Goal: Information Seeking & Learning: Learn about a topic

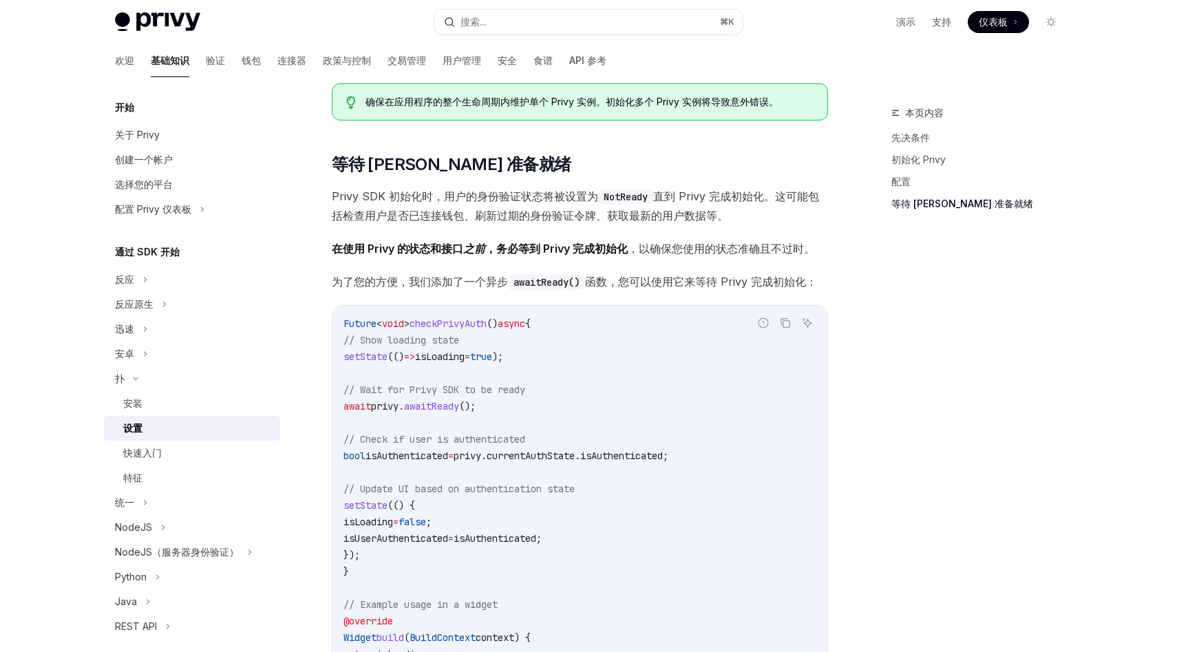
scroll to position [1343, 0]
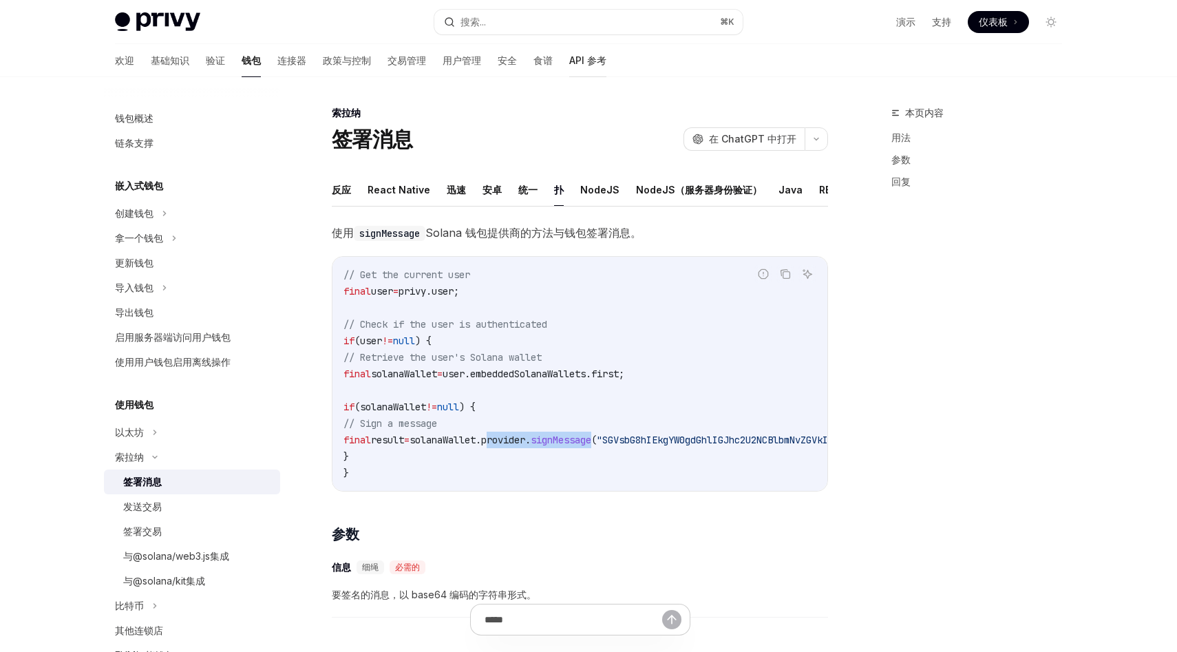
click at [569, 65] on font "API 参考" at bounding box center [587, 60] width 37 height 12
type textarea "*"
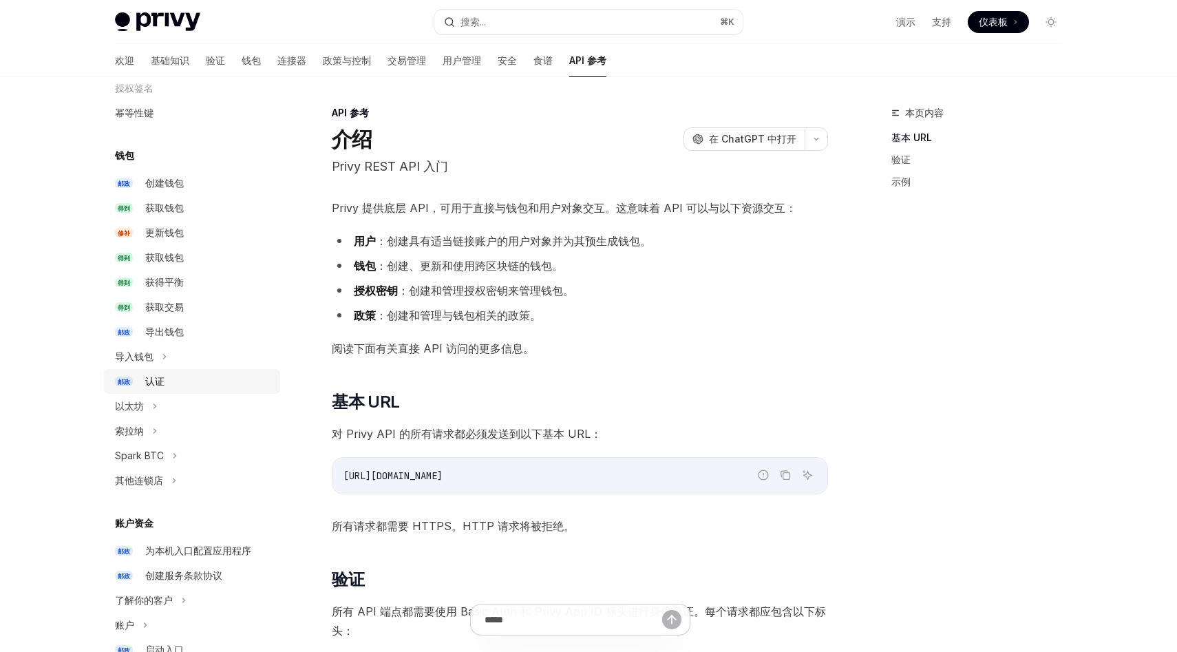
scroll to position [75, 0]
click at [179, 401] on div "以太坊" at bounding box center [192, 402] width 176 height 25
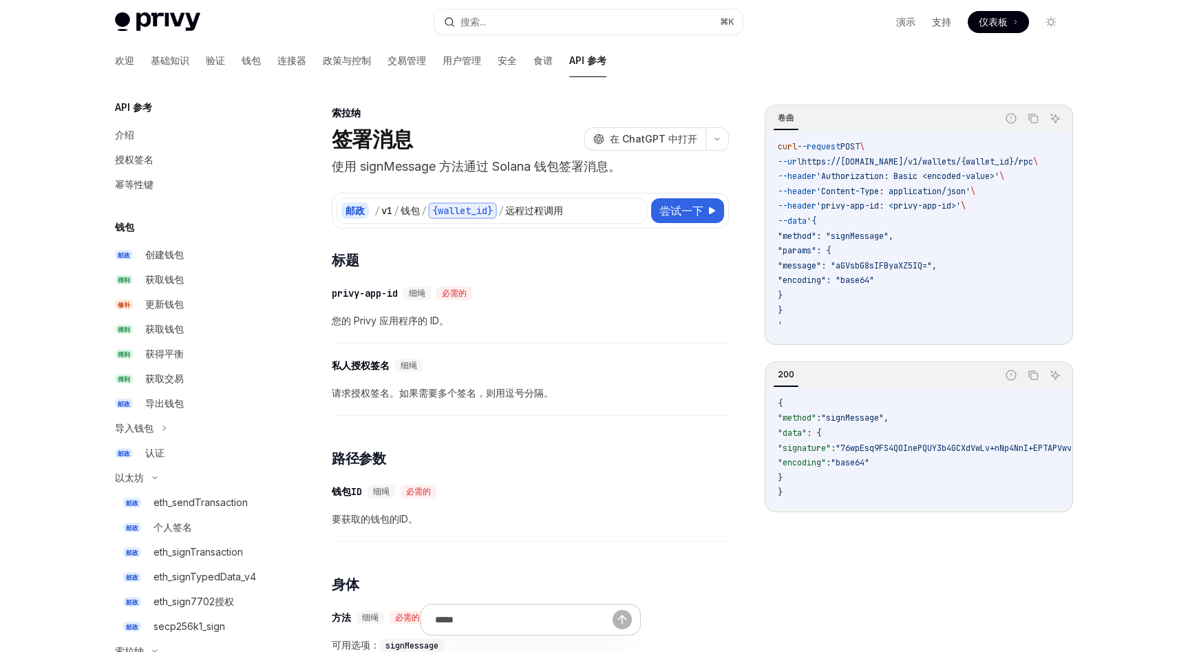
scroll to position [341, 0]
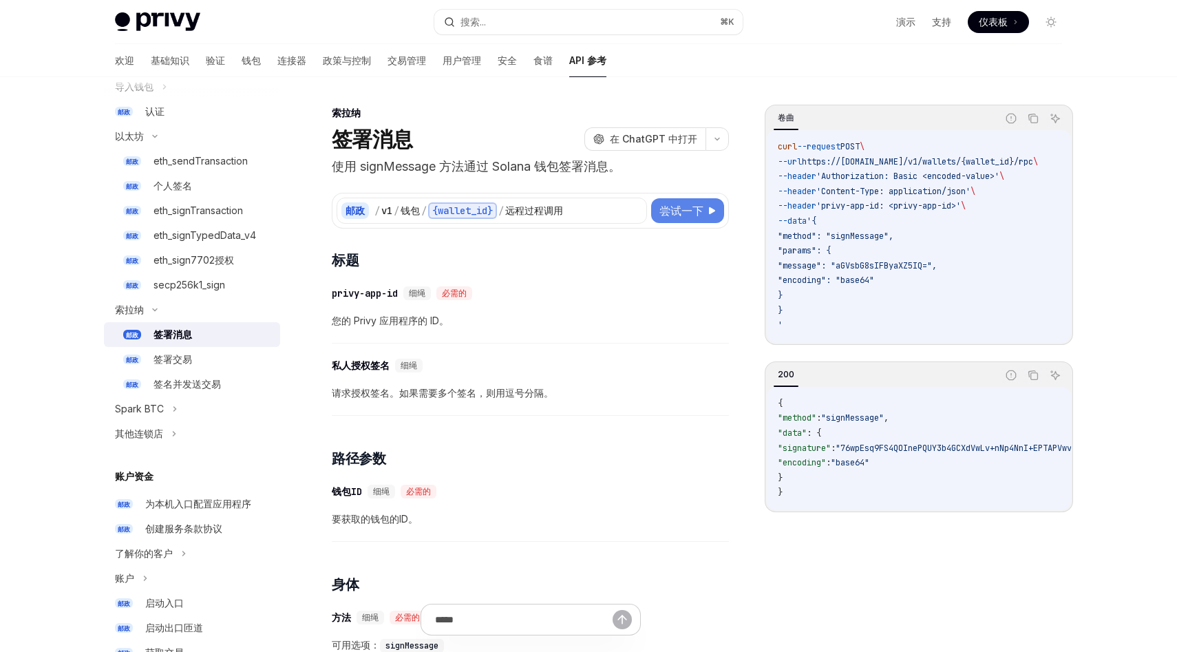
click at [663, 219] on button "尝试一下" at bounding box center [687, 210] width 73 height 25
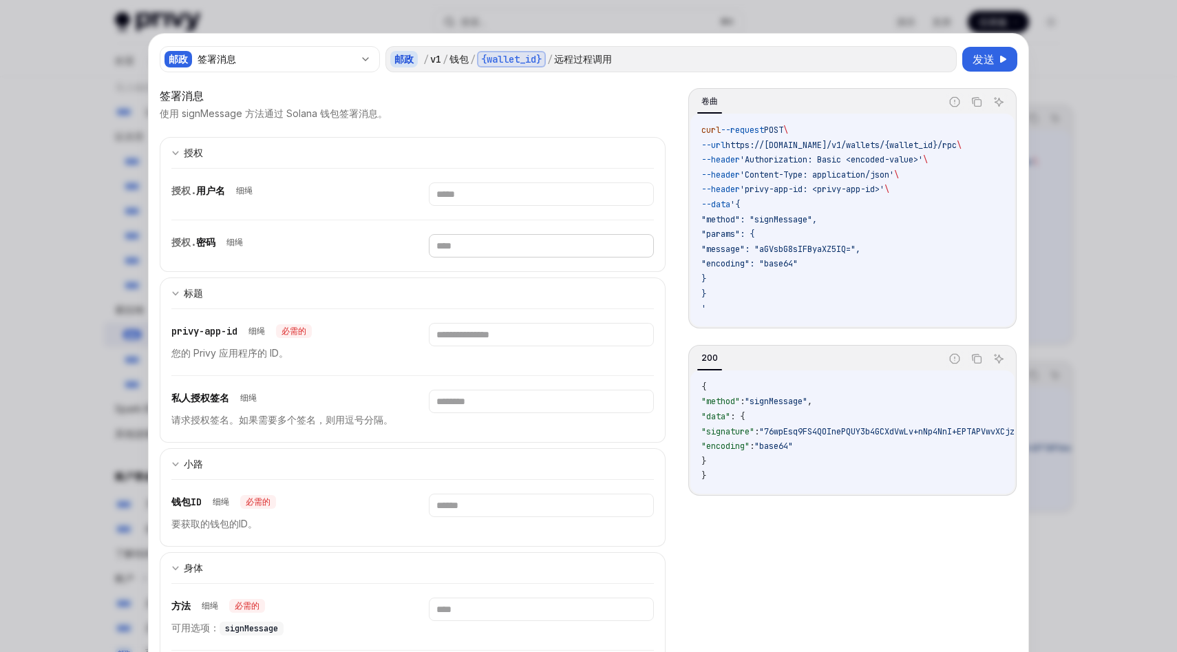
click at [447, 241] on input "text" at bounding box center [541, 245] width 224 height 23
click at [316, 255] on div "授权. 密码 细绳" at bounding box center [283, 245] width 224 height 23
click at [1024, 195] on div "邮政 签署消息 邮政 / v1 / 钱包 / {wallet_id} / 远程过程调用 发送 签署消息 使用 signMessage 方法通过 Solana …" at bounding box center [588, 475] width 879 height 883
click at [1049, 198] on div at bounding box center [588, 326] width 1177 height 652
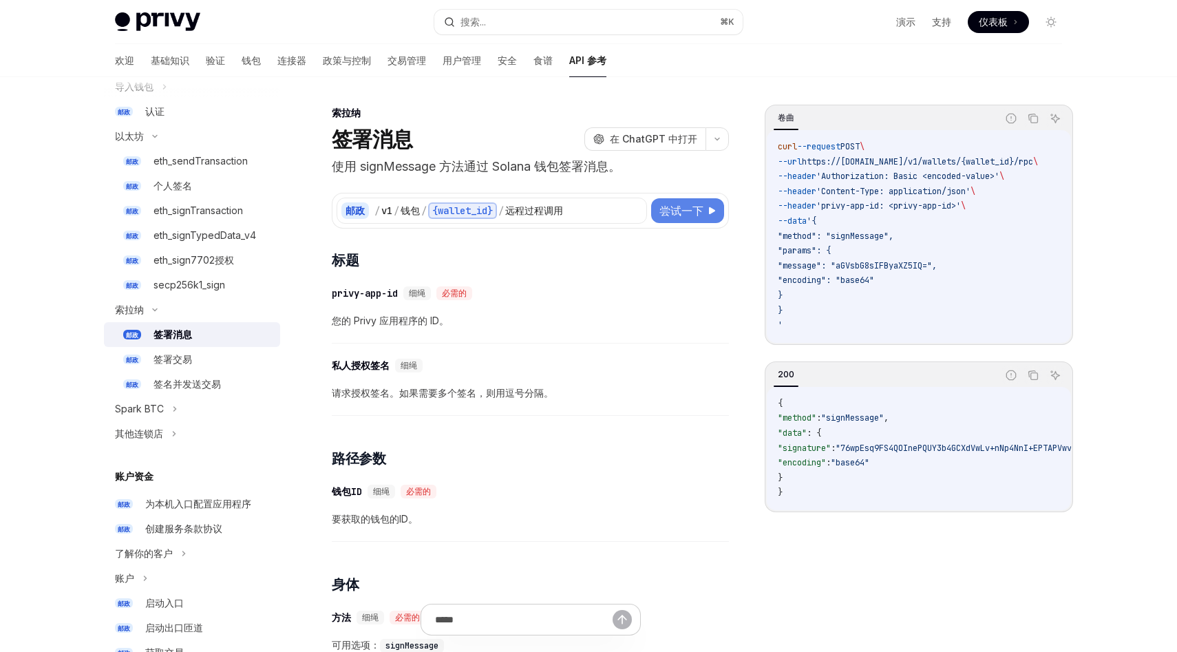
click at [674, 212] on font "尝试一下" at bounding box center [681, 211] width 44 height 14
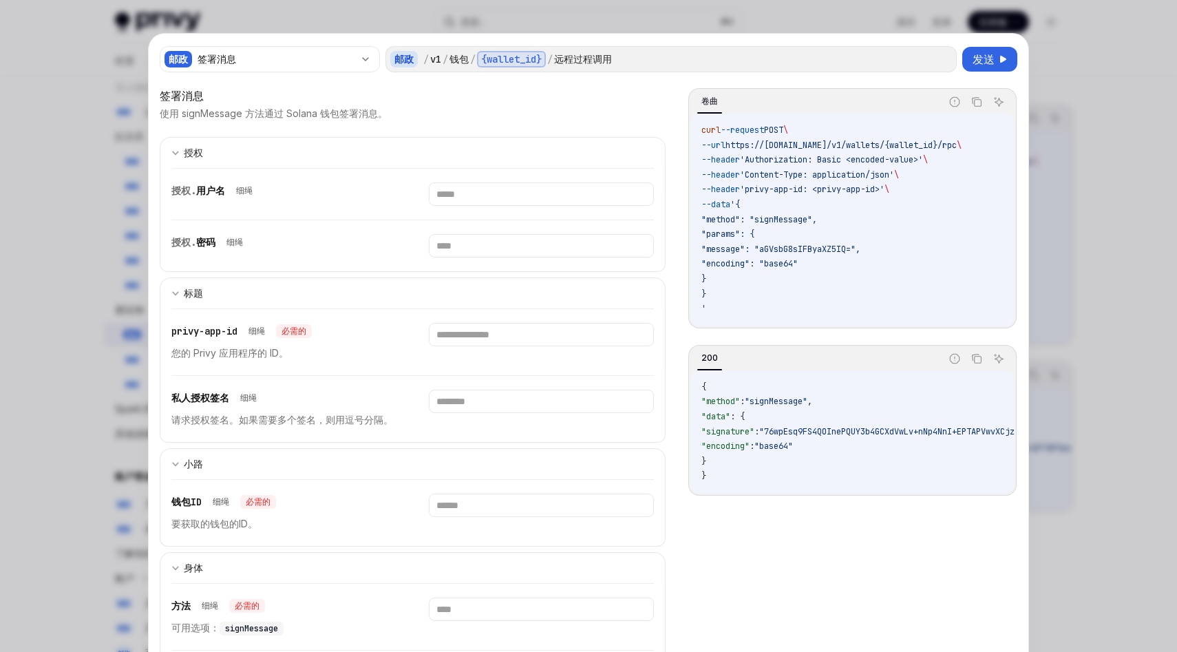
click at [1043, 126] on div at bounding box center [588, 326] width 1177 height 652
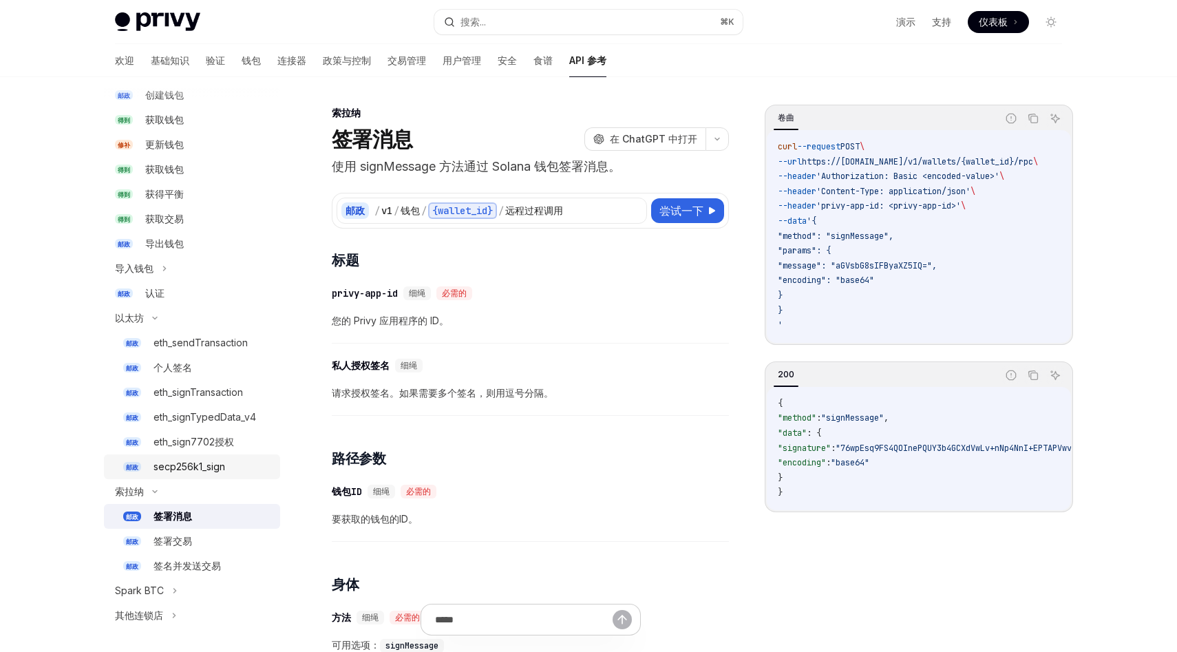
scroll to position [158, 0]
click at [219, 295] on div "认证" at bounding box center [208, 294] width 127 height 17
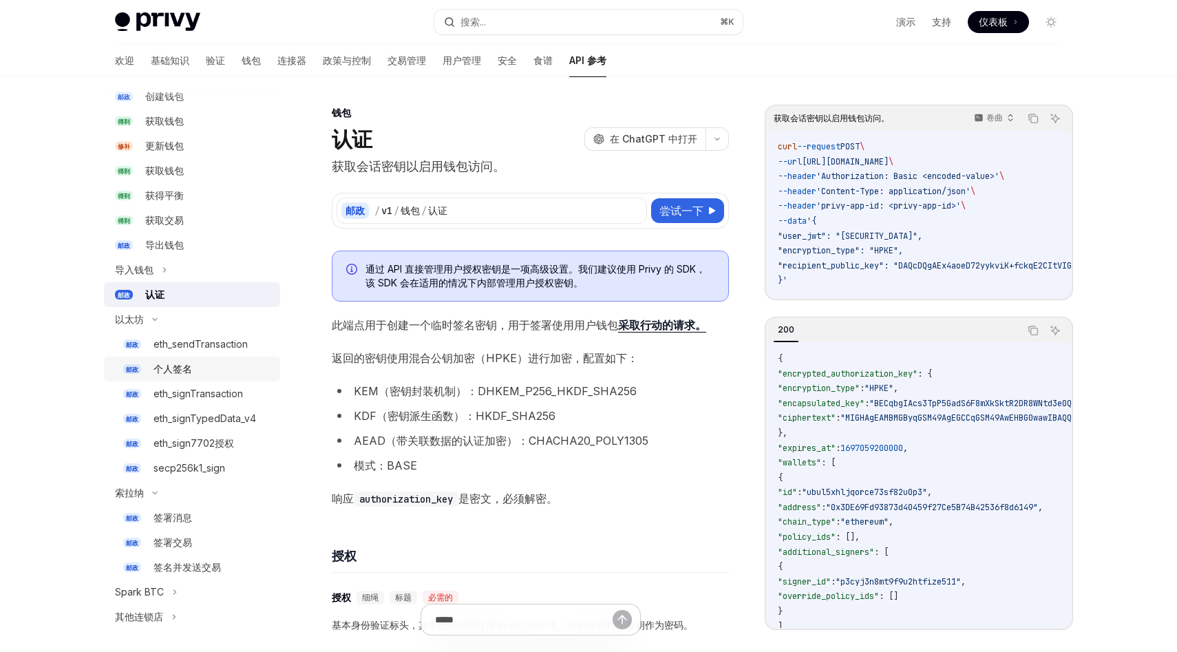
click at [210, 369] on div "个人签名" at bounding box center [212, 369] width 118 height 17
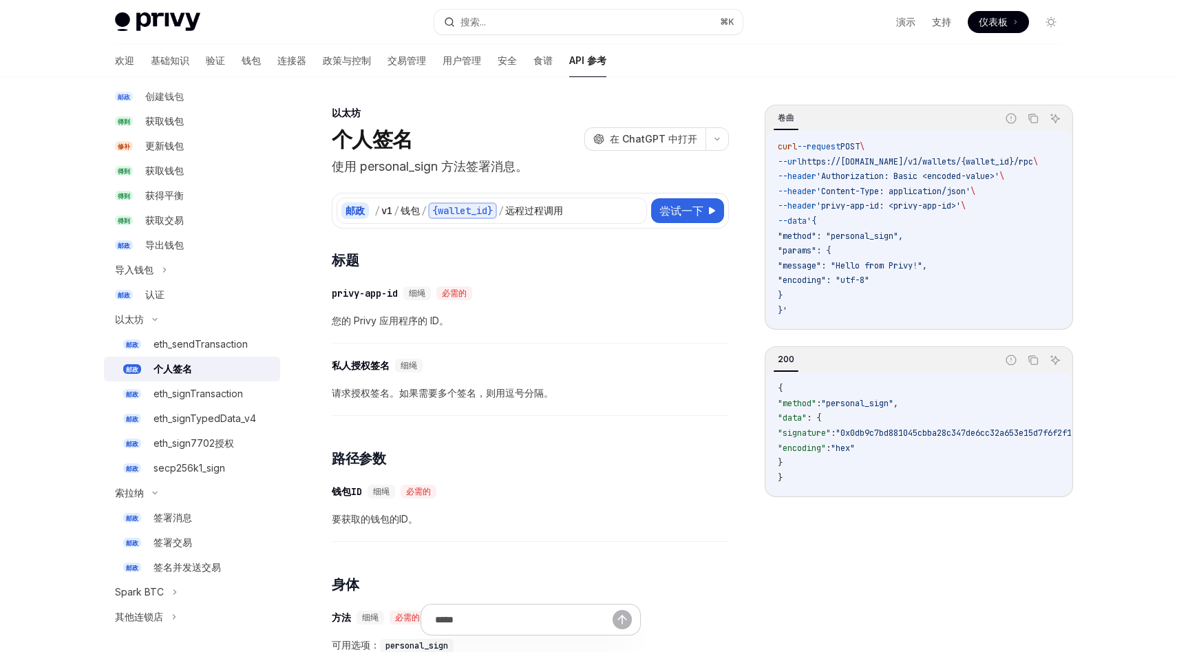
click at [461, 172] on font "使用 personal_sign 方法签署消息。" at bounding box center [430, 166] width 196 height 14
click at [664, 227] on div "邮政 / v1 / 钱包 / {wallet_id} / 远程过程调用 尝试一下" at bounding box center [530, 211] width 397 height 36
click at [679, 219] on button "尝试一下" at bounding box center [687, 210] width 73 height 25
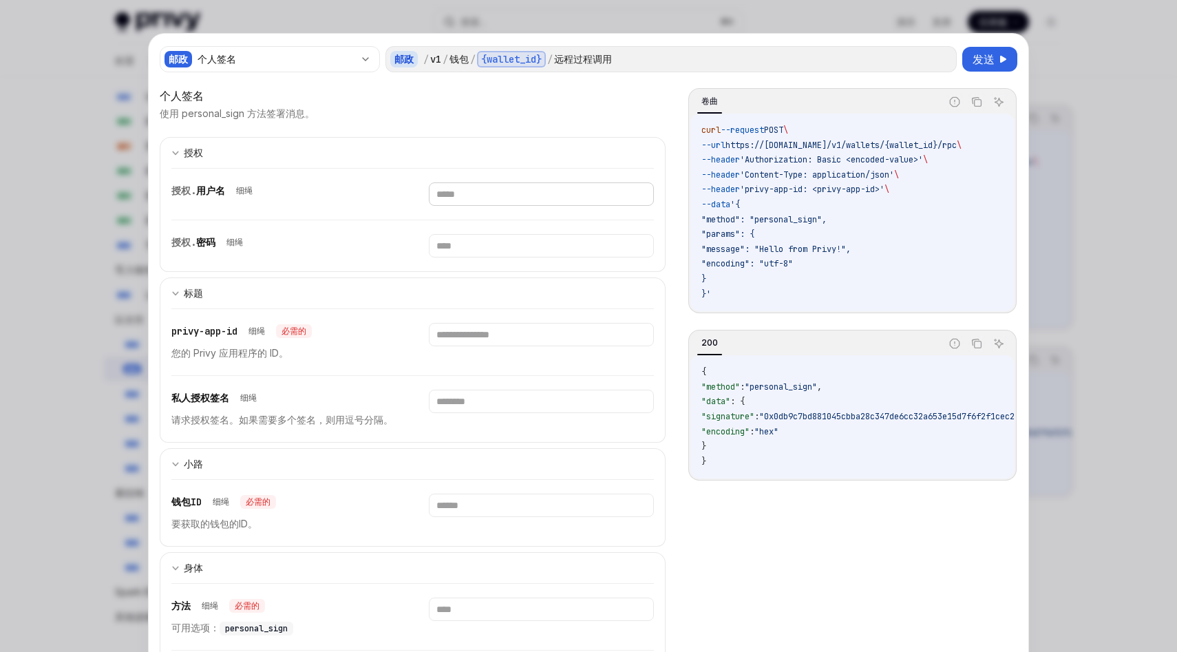
click at [493, 197] on input "text" at bounding box center [541, 193] width 224 height 23
click at [0, 321] on div at bounding box center [588, 326] width 1177 height 652
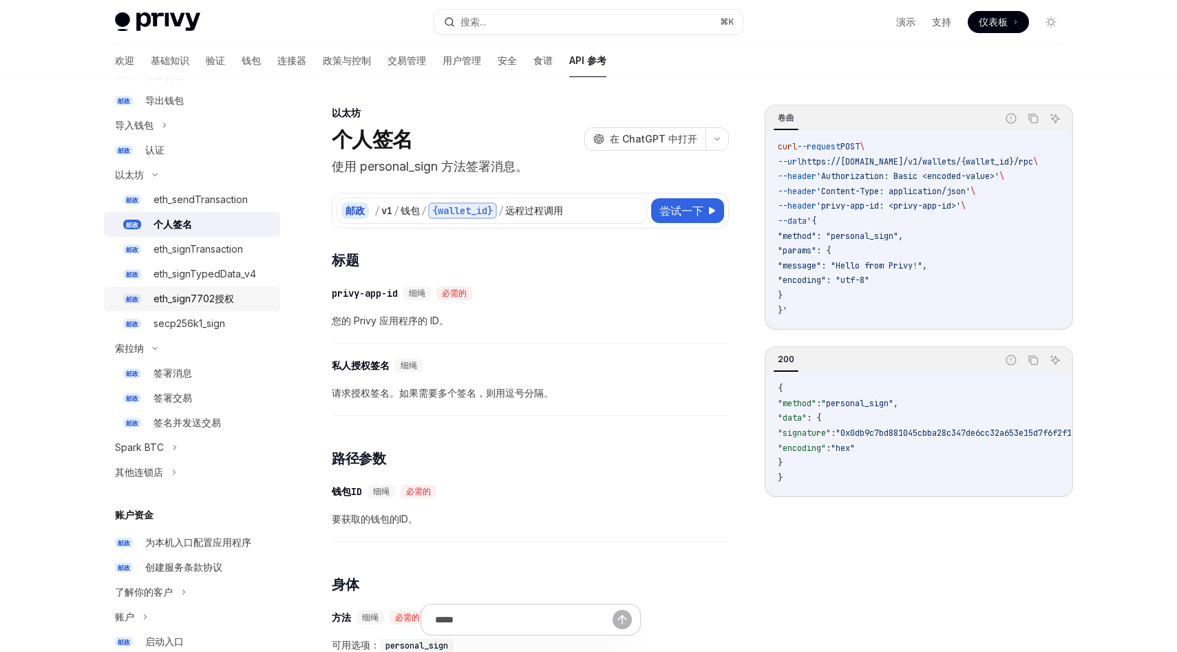
scroll to position [301, 0]
click at [216, 210] on link "邮政 eth_sendTransaction" at bounding box center [192, 201] width 176 height 25
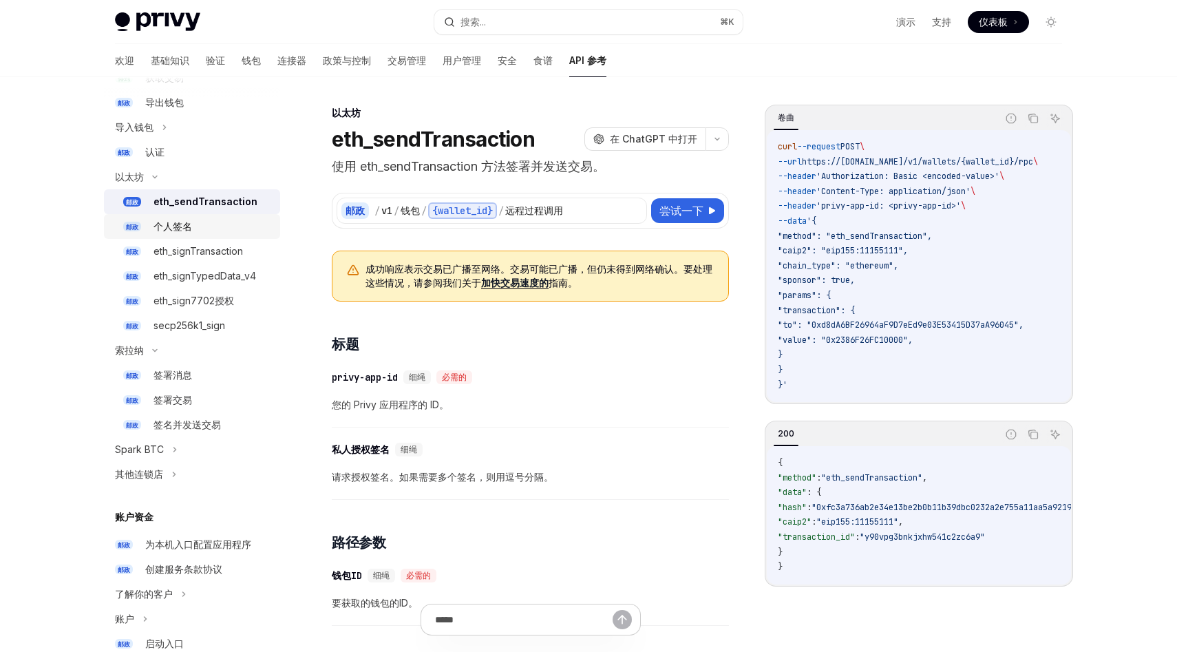
click at [211, 227] on div "个人签名" at bounding box center [212, 226] width 118 height 17
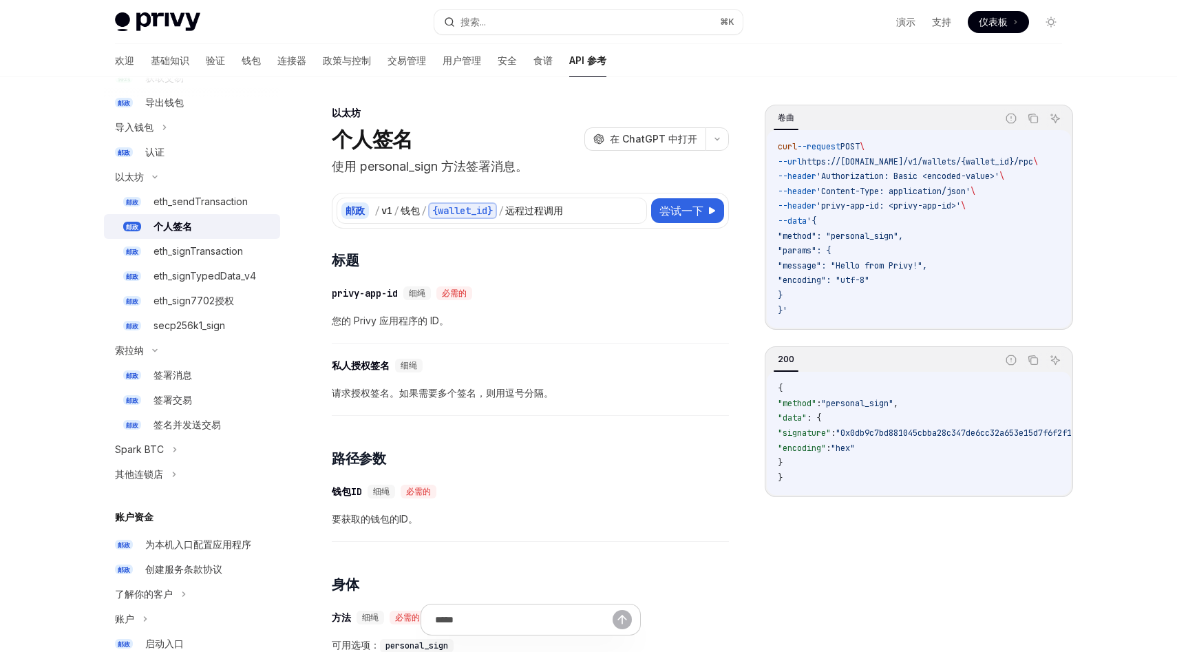
drag, startPoint x: 293, startPoint y: 226, endPoint x: 270, endPoint y: 226, distance: 22.7
click at [270, 226] on div "API 参考 介绍 授权签名 幂等性键 钱包 邮政 创建钱包 得到 获取钱包 修补 更新钱包 得到 获取钱包 得到 获得[PERSON_NAME] 得到 获取…" at bounding box center [203, 364] width 198 height 574
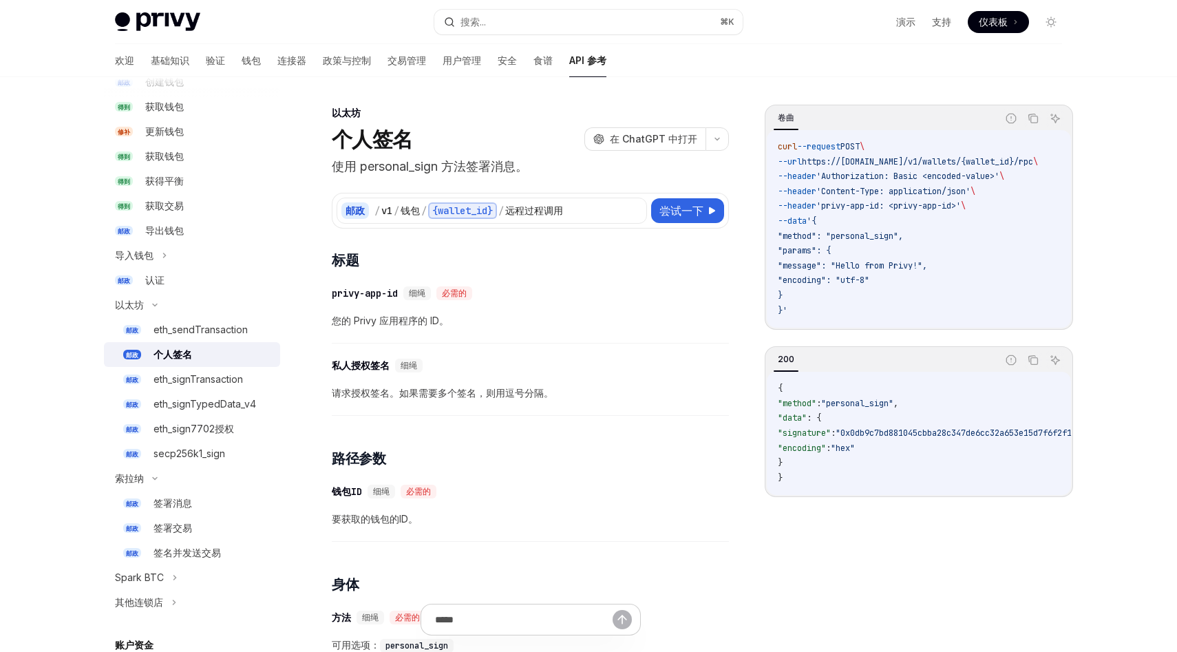
scroll to position [128, 0]
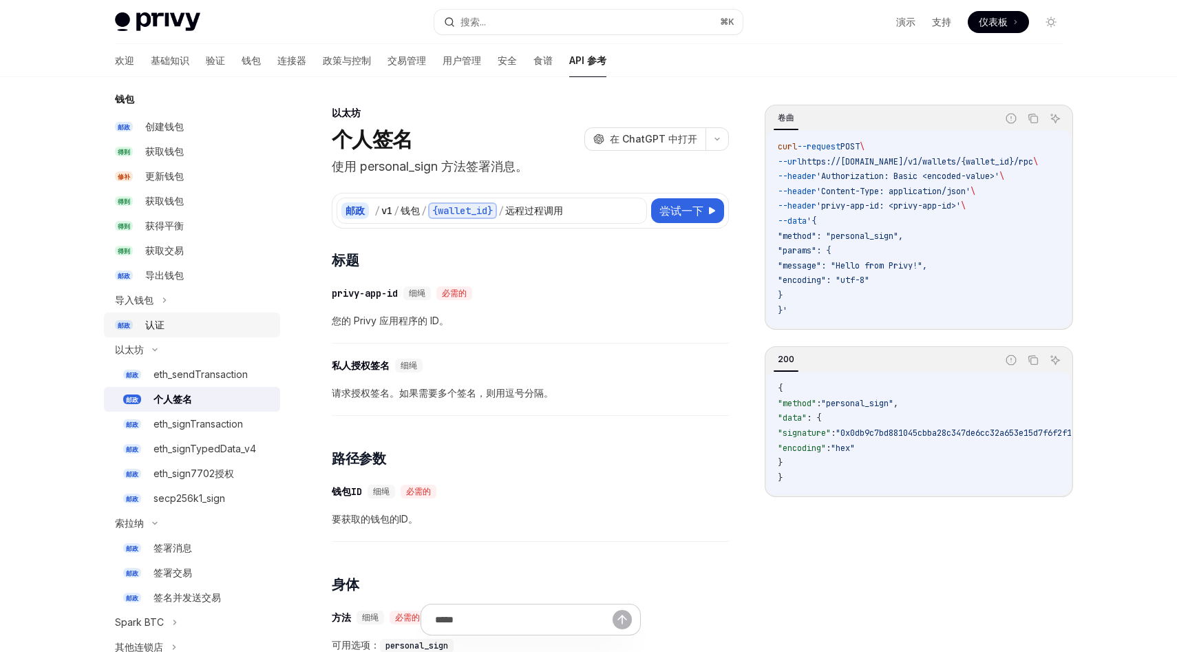
click at [196, 323] on div "认证" at bounding box center [208, 324] width 127 height 17
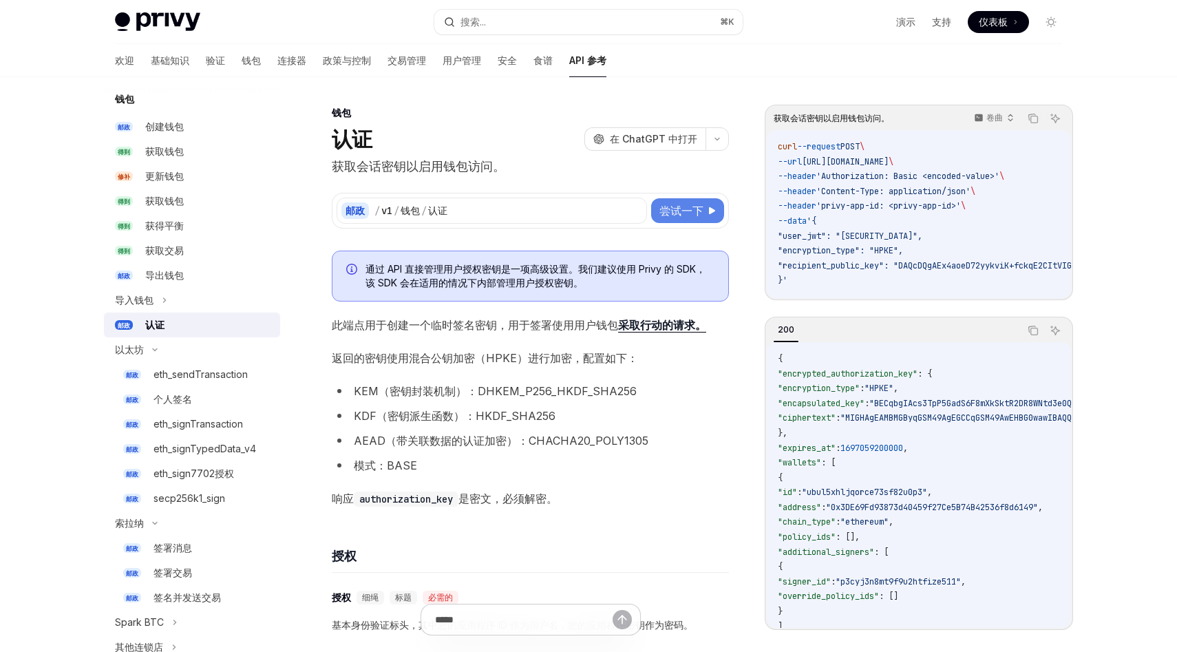
click at [675, 208] on font "尝试一下" at bounding box center [681, 211] width 44 height 14
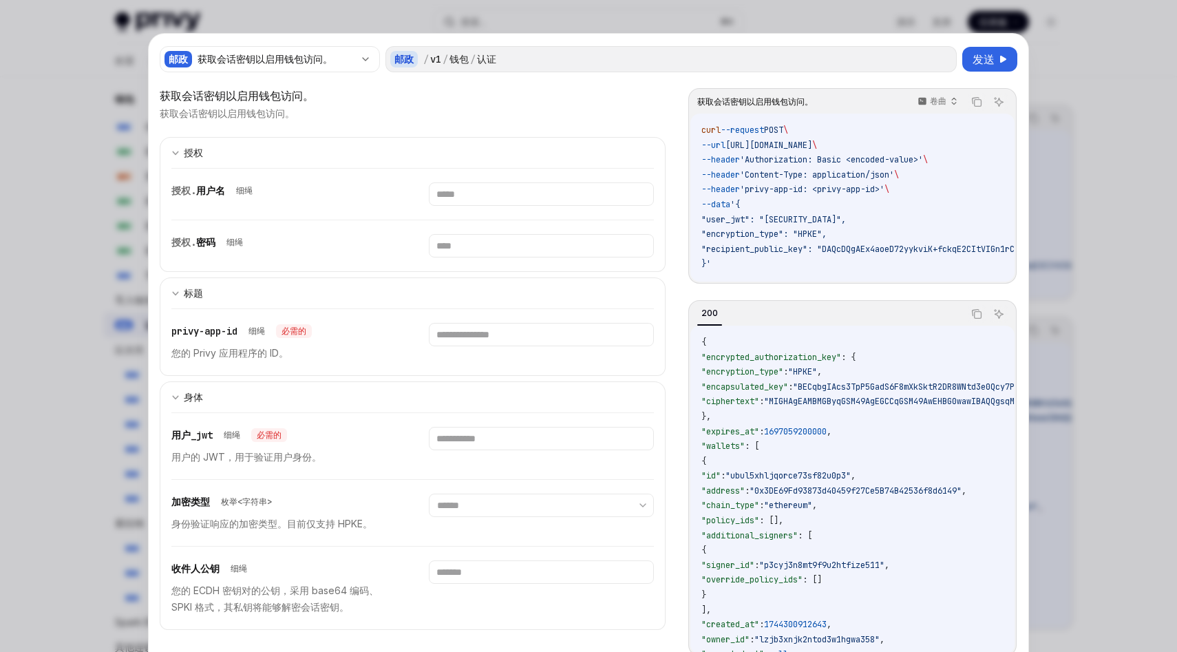
click at [7, 264] on div at bounding box center [588, 326] width 1177 height 652
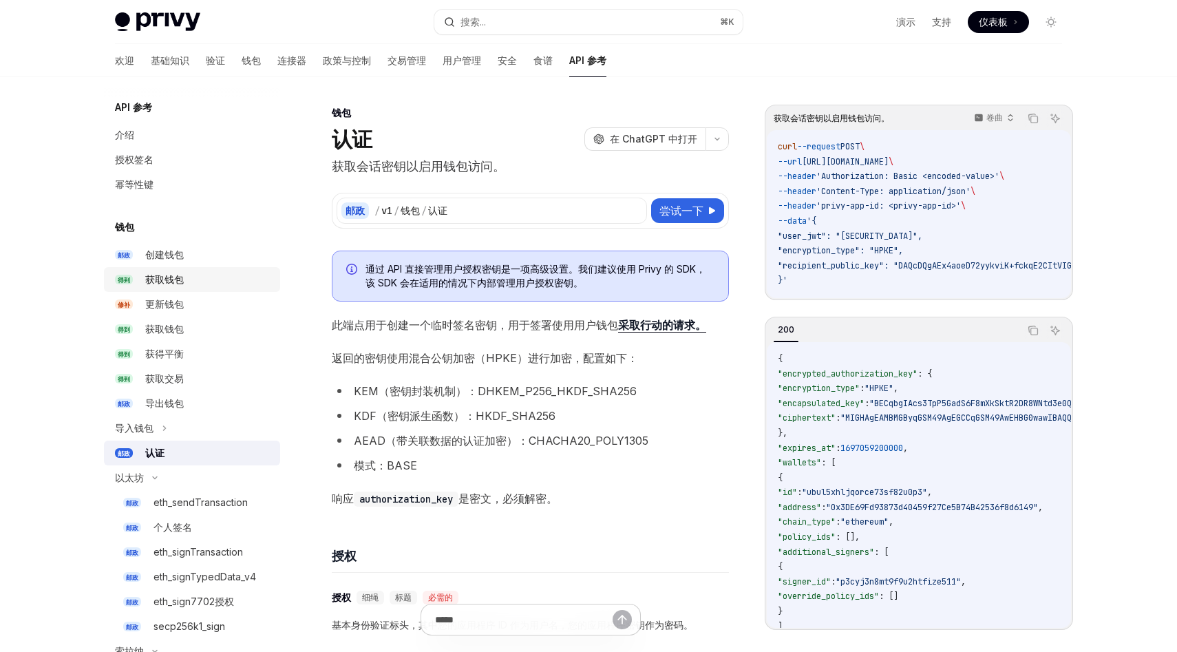
click at [193, 274] on div "获取钱包" at bounding box center [208, 279] width 127 height 17
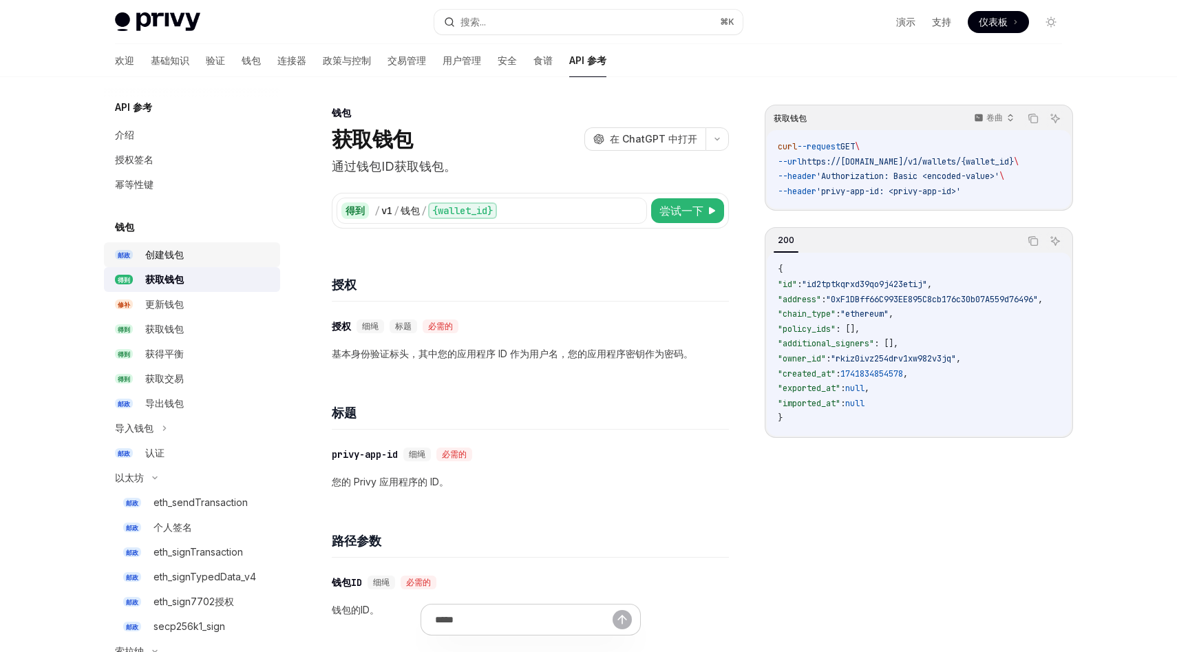
click at [210, 254] on div "创建钱包" at bounding box center [208, 254] width 127 height 17
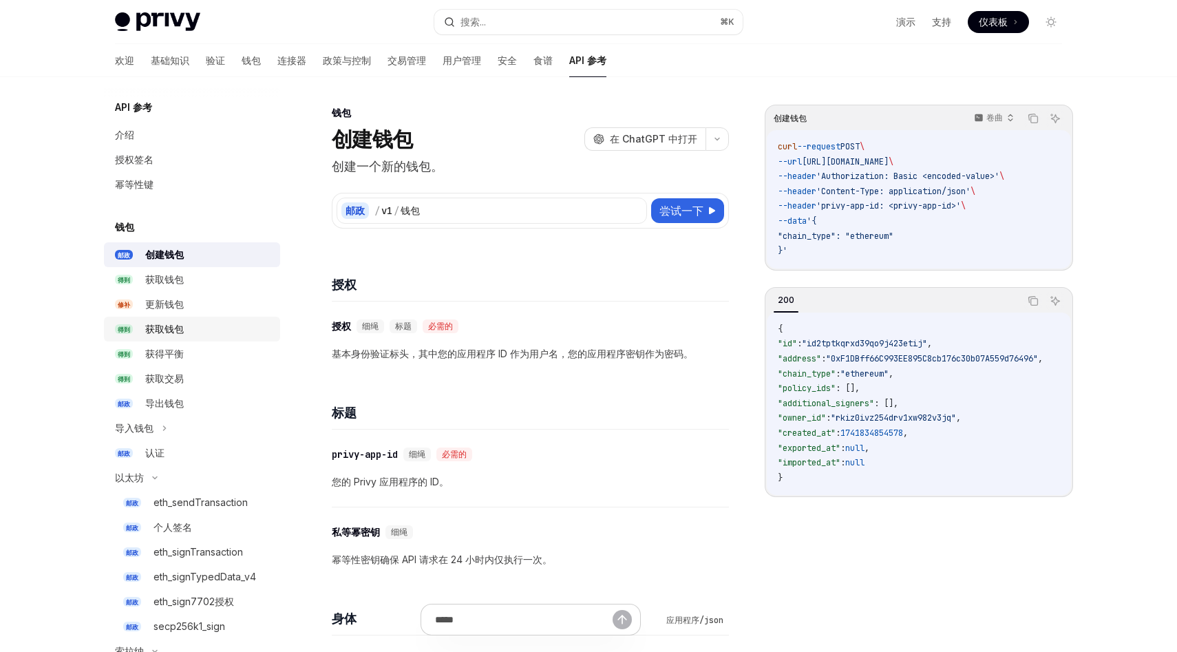
click at [194, 323] on div "获取钱包" at bounding box center [208, 329] width 127 height 17
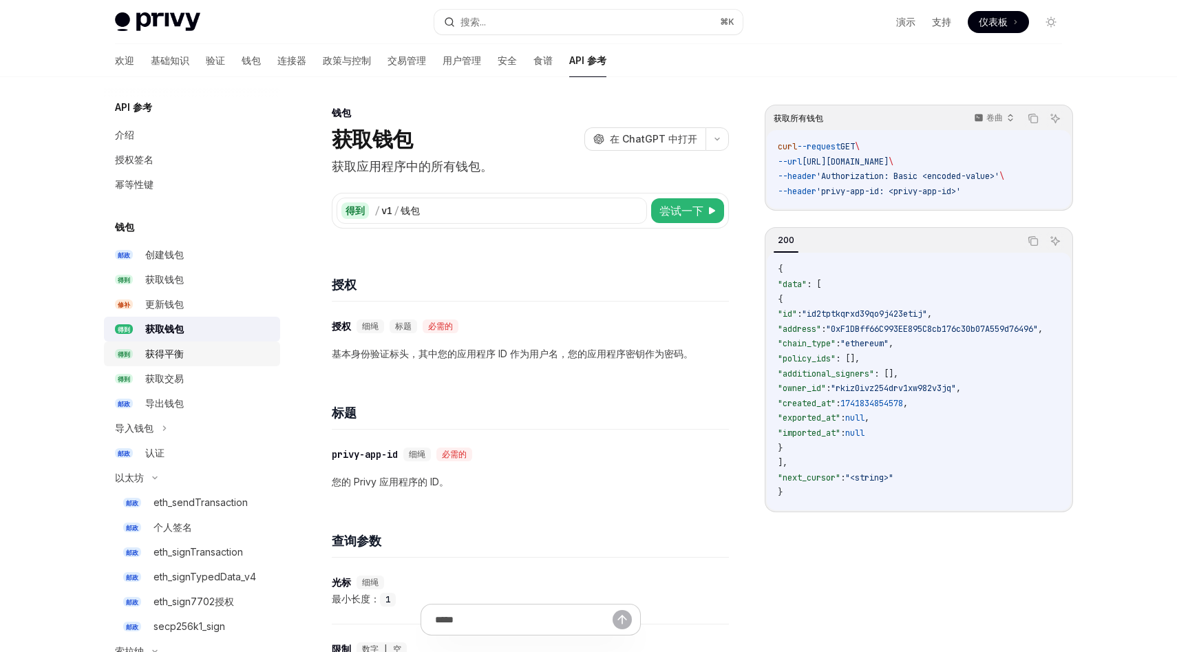
click at [186, 354] on div "获得平衡" at bounding box center [208, 353] width 127 height 17
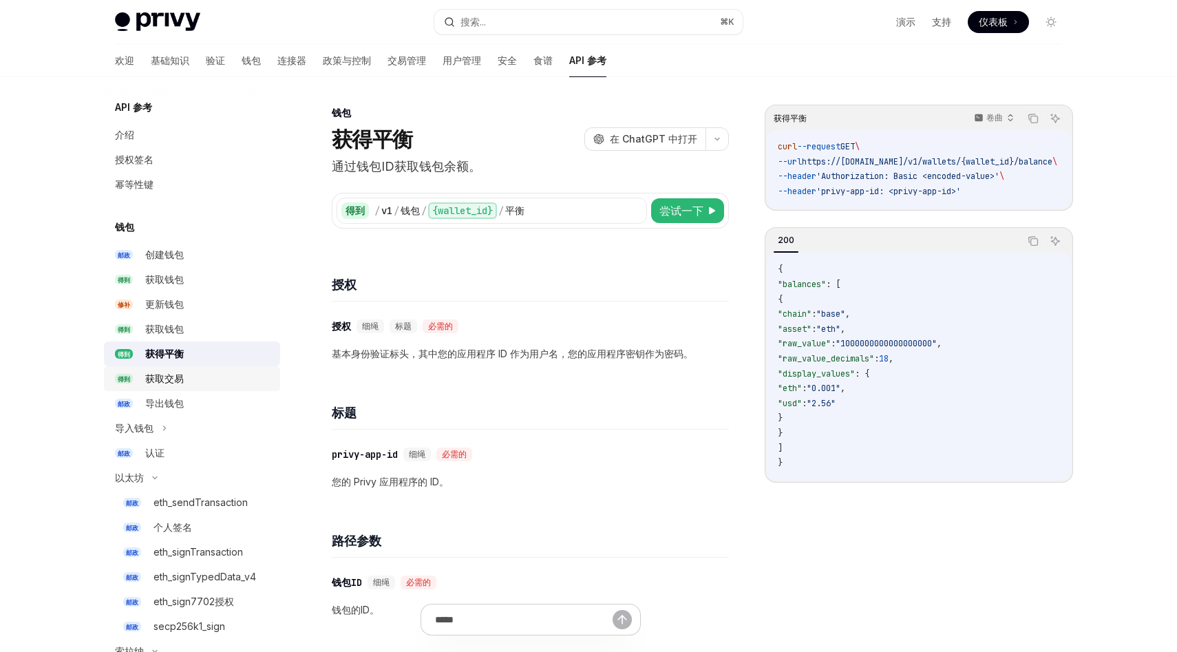
click at [181, 389] on link "得到 获取交易" at bounding box center [192, 378] width 176 height 25
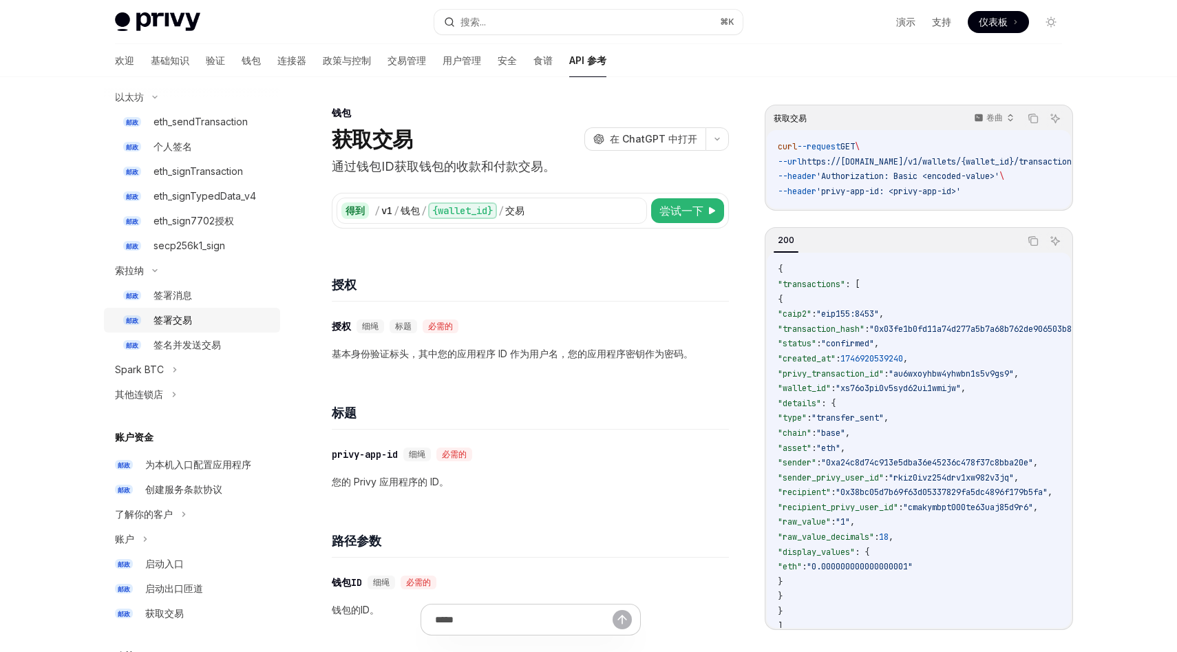
scroll to position [385, 0]
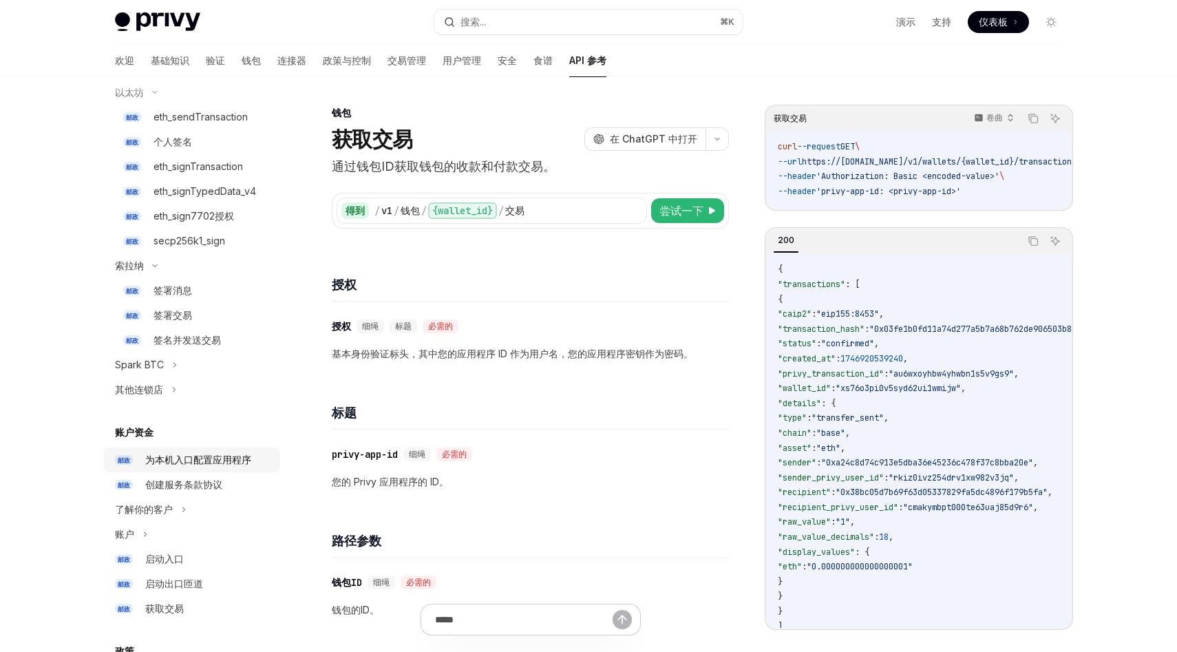
click at [200, 458] on font "为本机入口配置应用程序" at bounding box center [198, 459] width 106 height 12
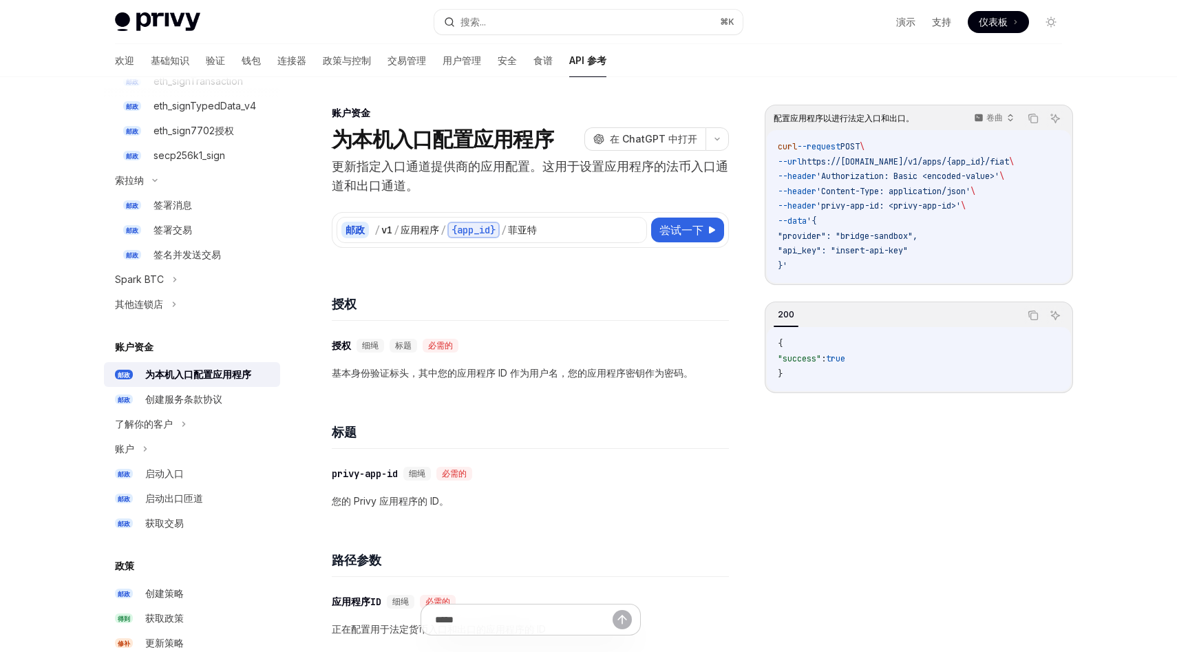
scroll to position [468, 0]
click at [197, 474] on div "启动入口" at bounding box center [208, 476] width 127 height 17
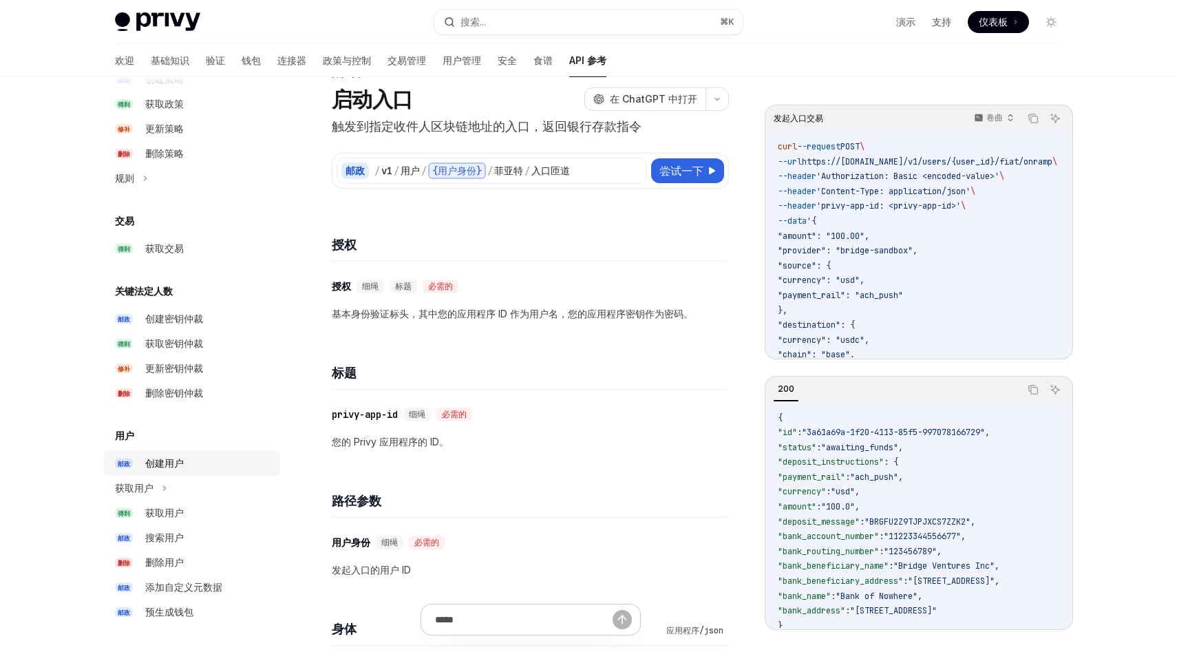
scroll to position [36, 0]
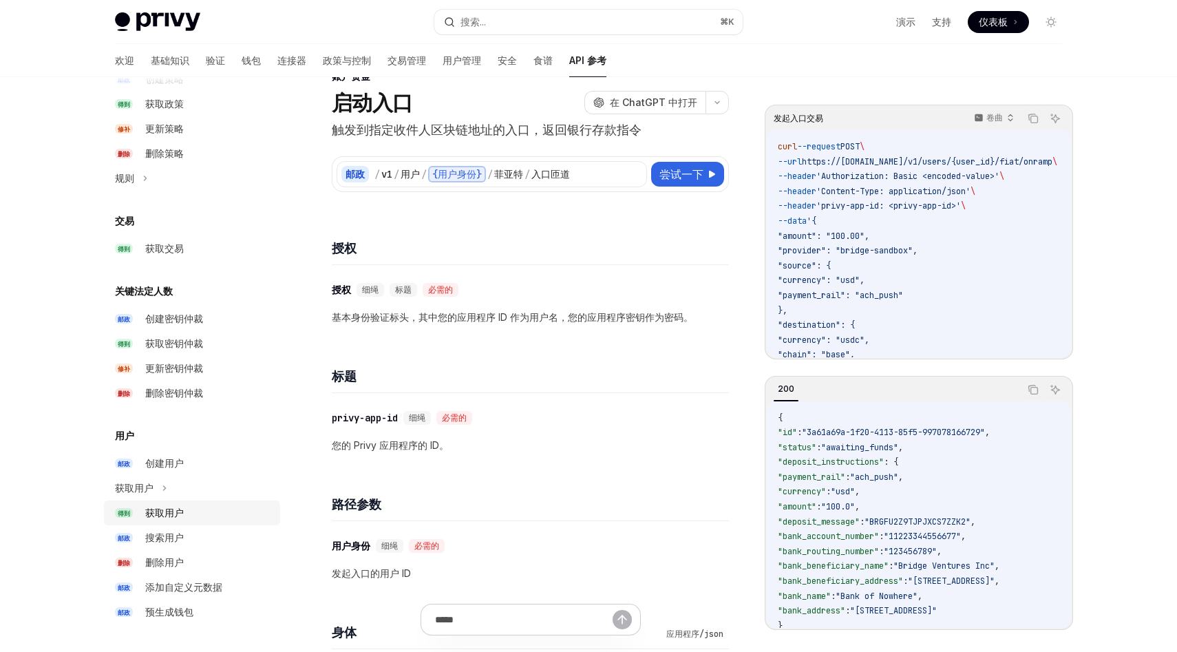
click at [177, 520] on div "获取用户" at bounding box center [164, 512] width 39 height 17
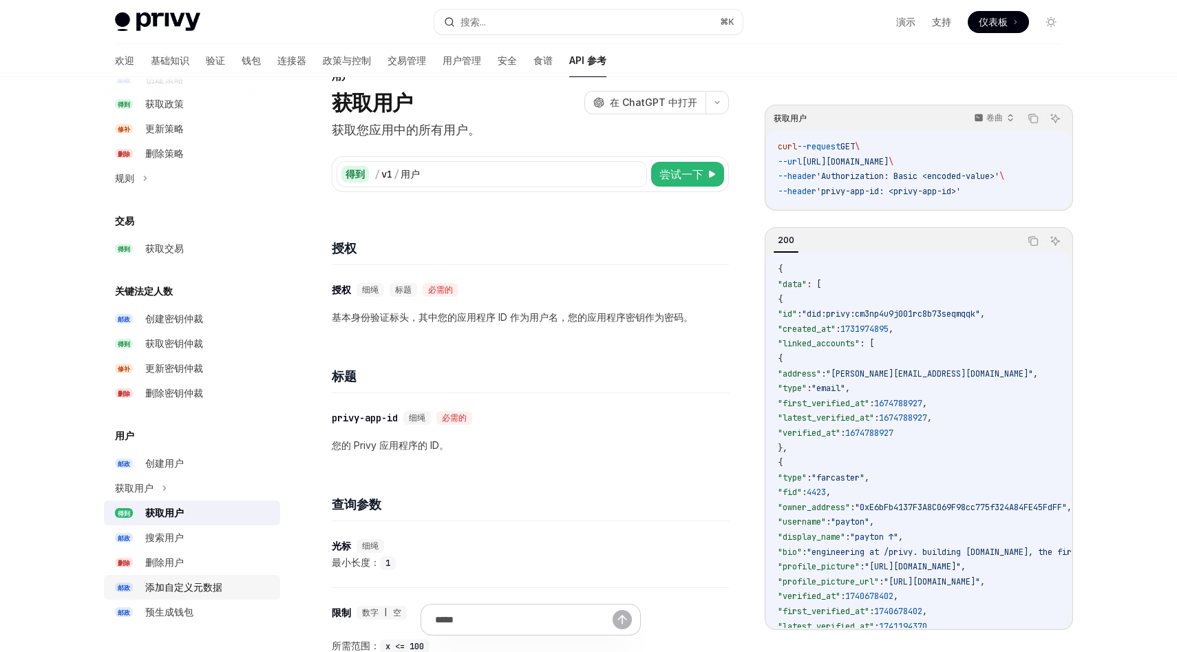
click at [182, 587] on font "添加自定义元数据" at bounding box center [183, 587] width 77 height 12
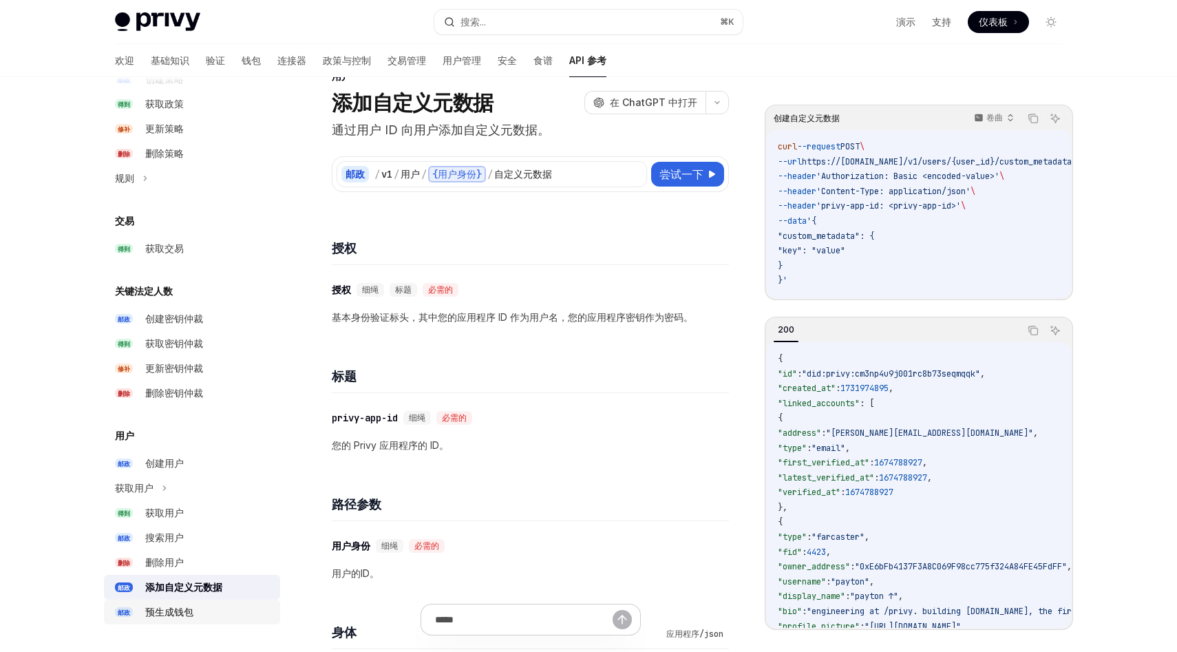
click at [180, 610] on font "预生成钱包" at bounding box center [169, 611] width 48 height 12
type textarea "*"
